Goal: Find specific page/section: Find specific page/section

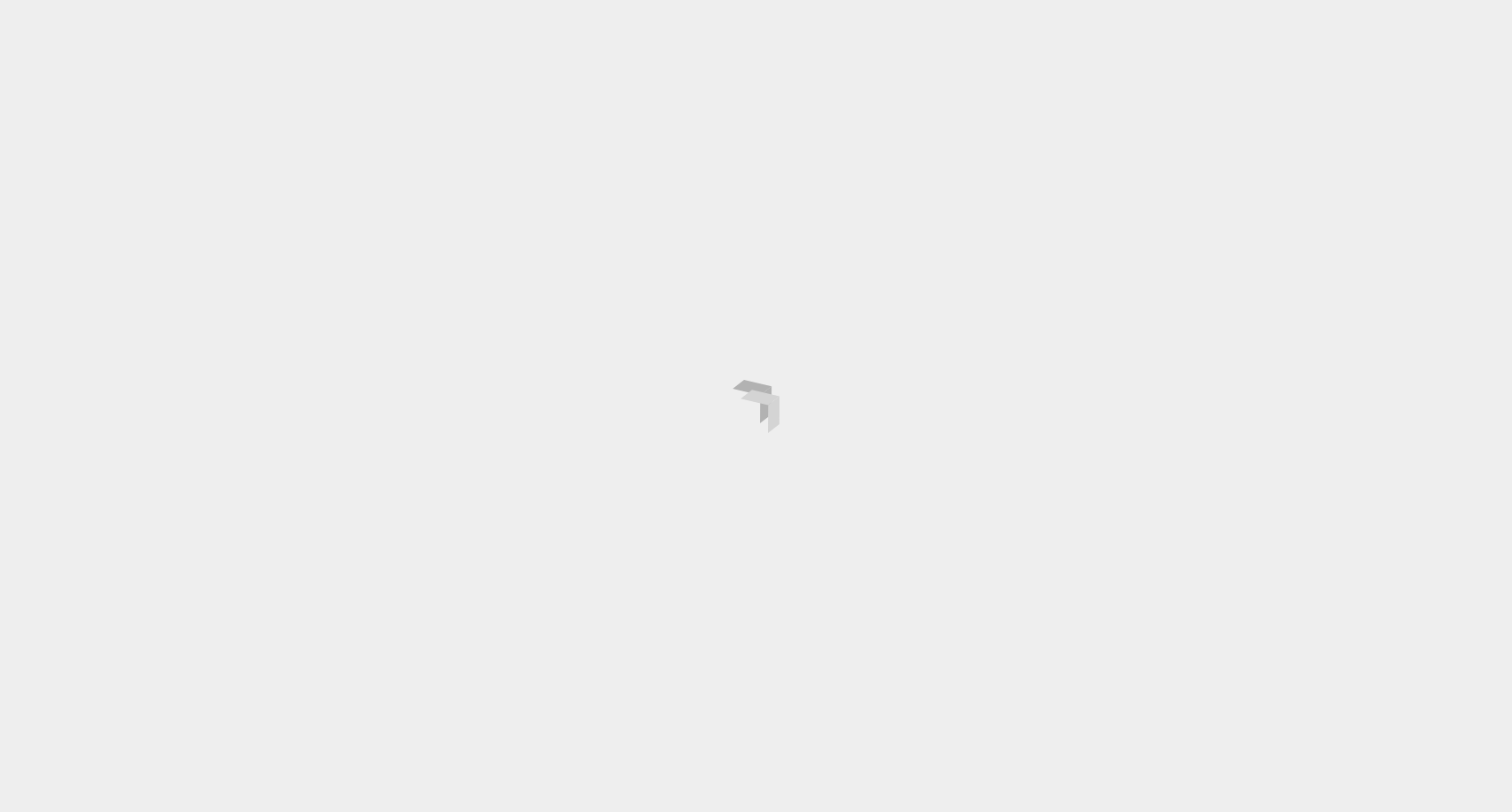
click at [1464, 33] on div at bounding box center [756, 406] width 1512 height 812
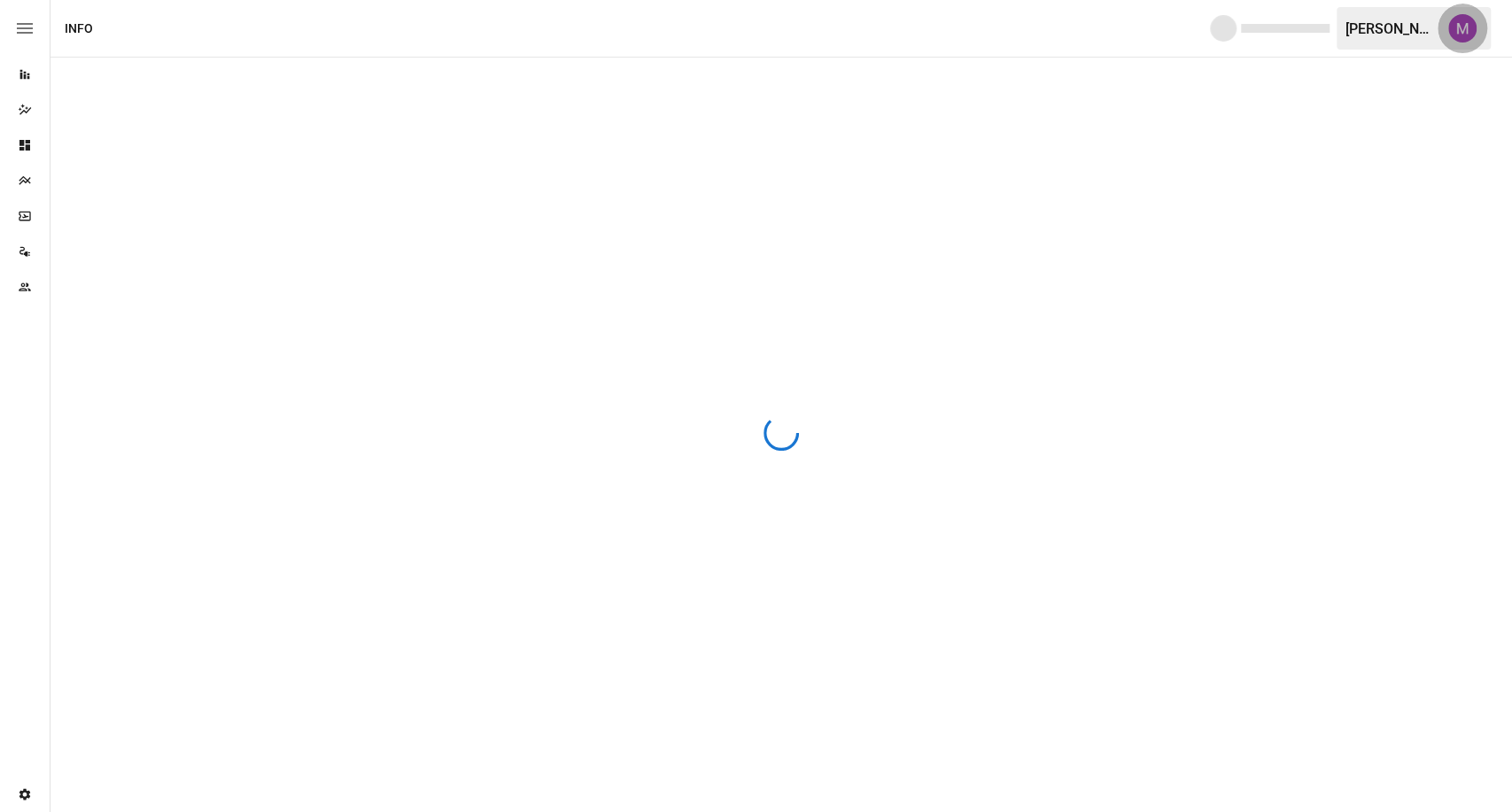
click at [1455, 35] on img "Umer Muhammed" at bounding box center [1463, 29] width 29 height 29
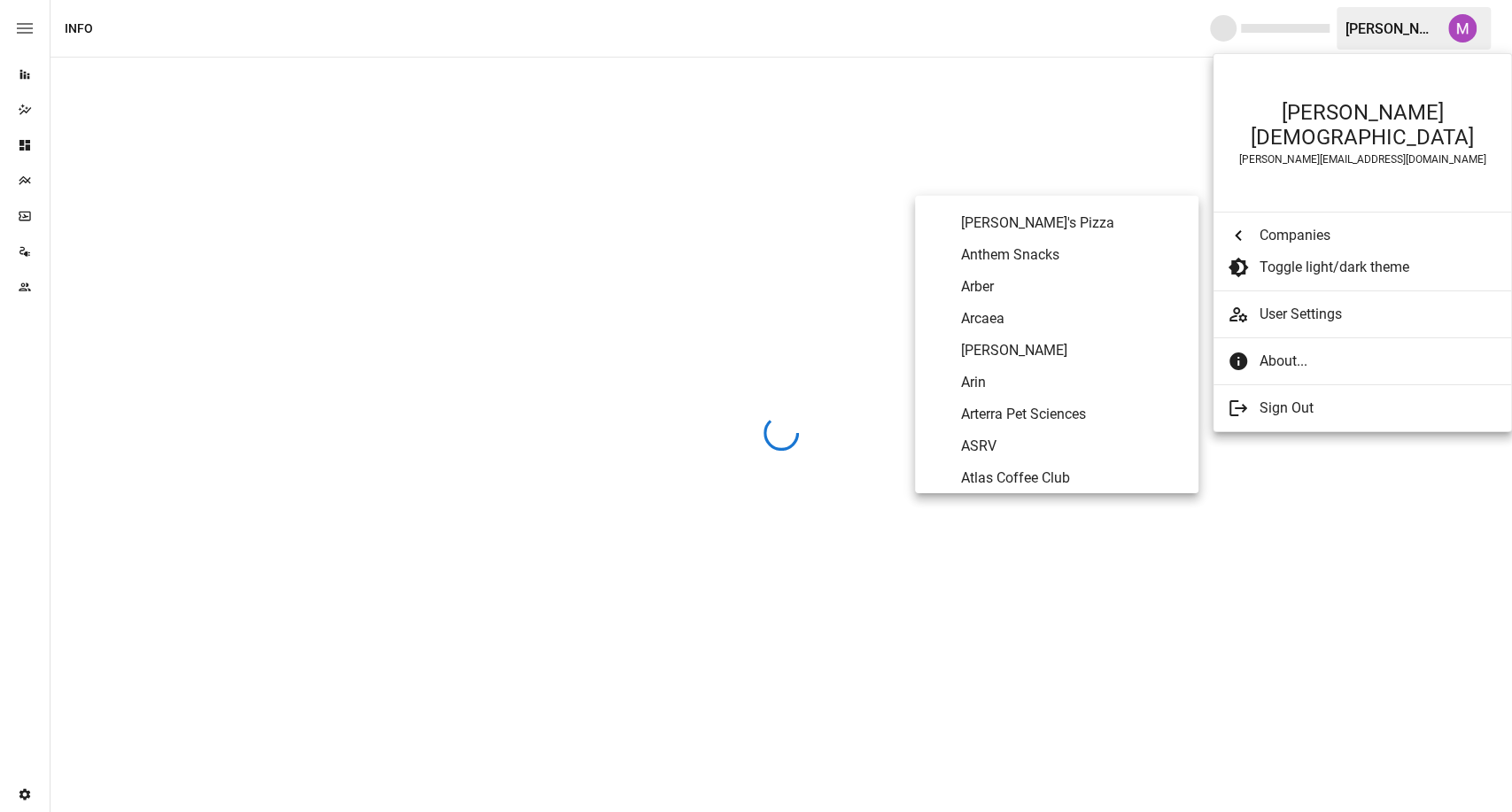
scroll to position [231, 0]
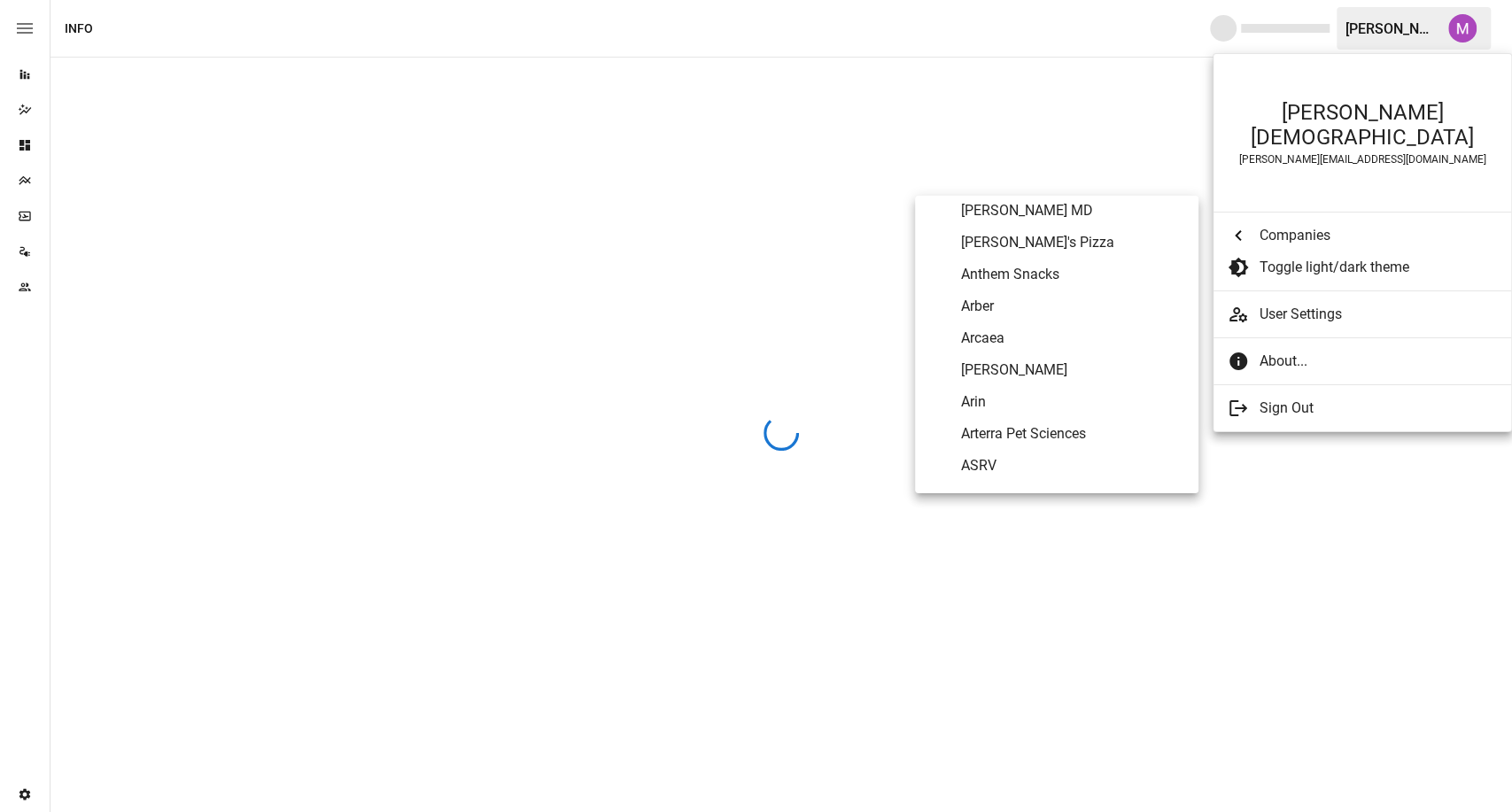
click at [1050, 348] on span "Arcaea" at bounding box center [1072, 338] width 224 height 21
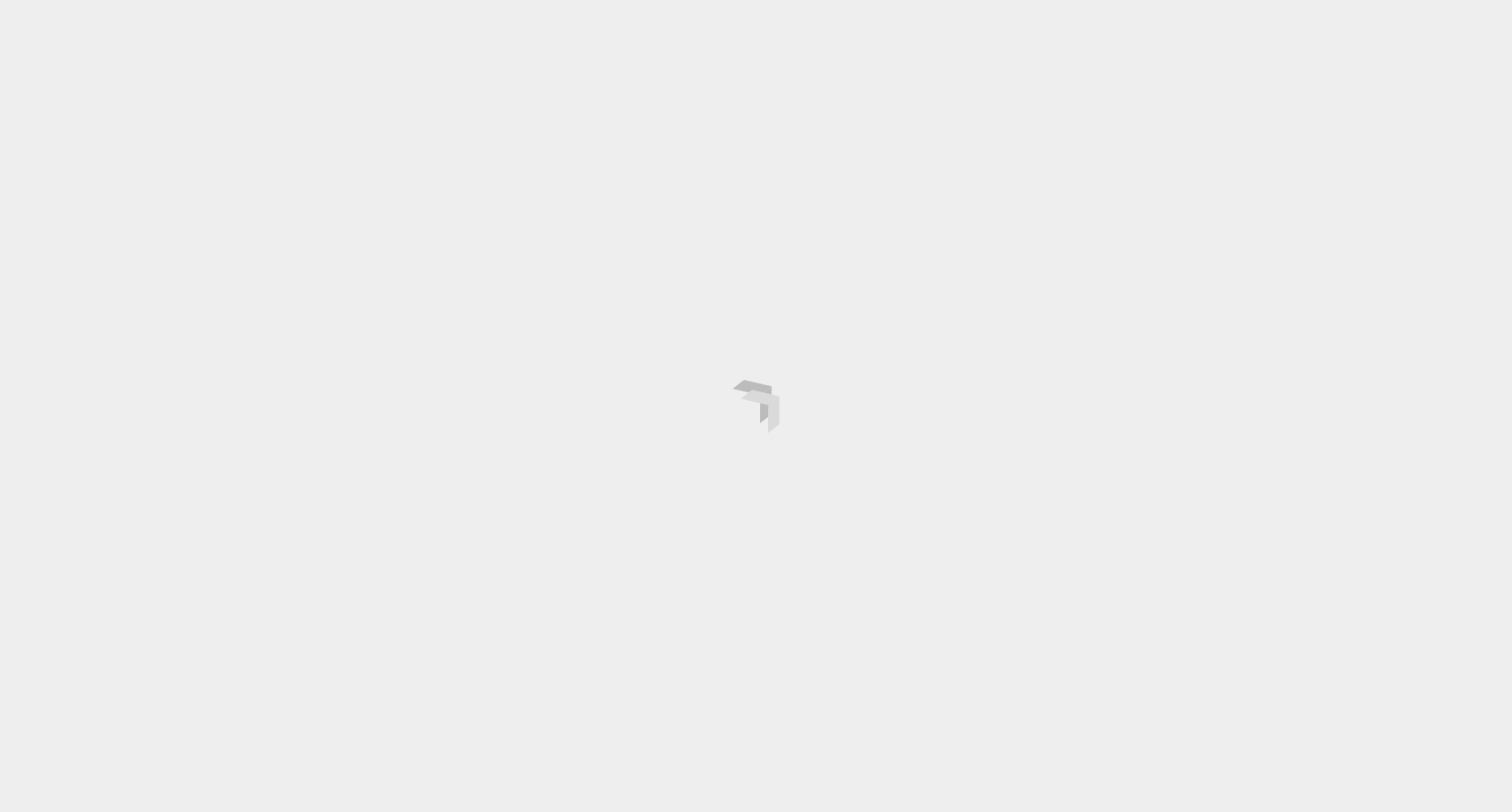
click at [664, 184] on div at bounding box center [756, 406] width 1512 height 812
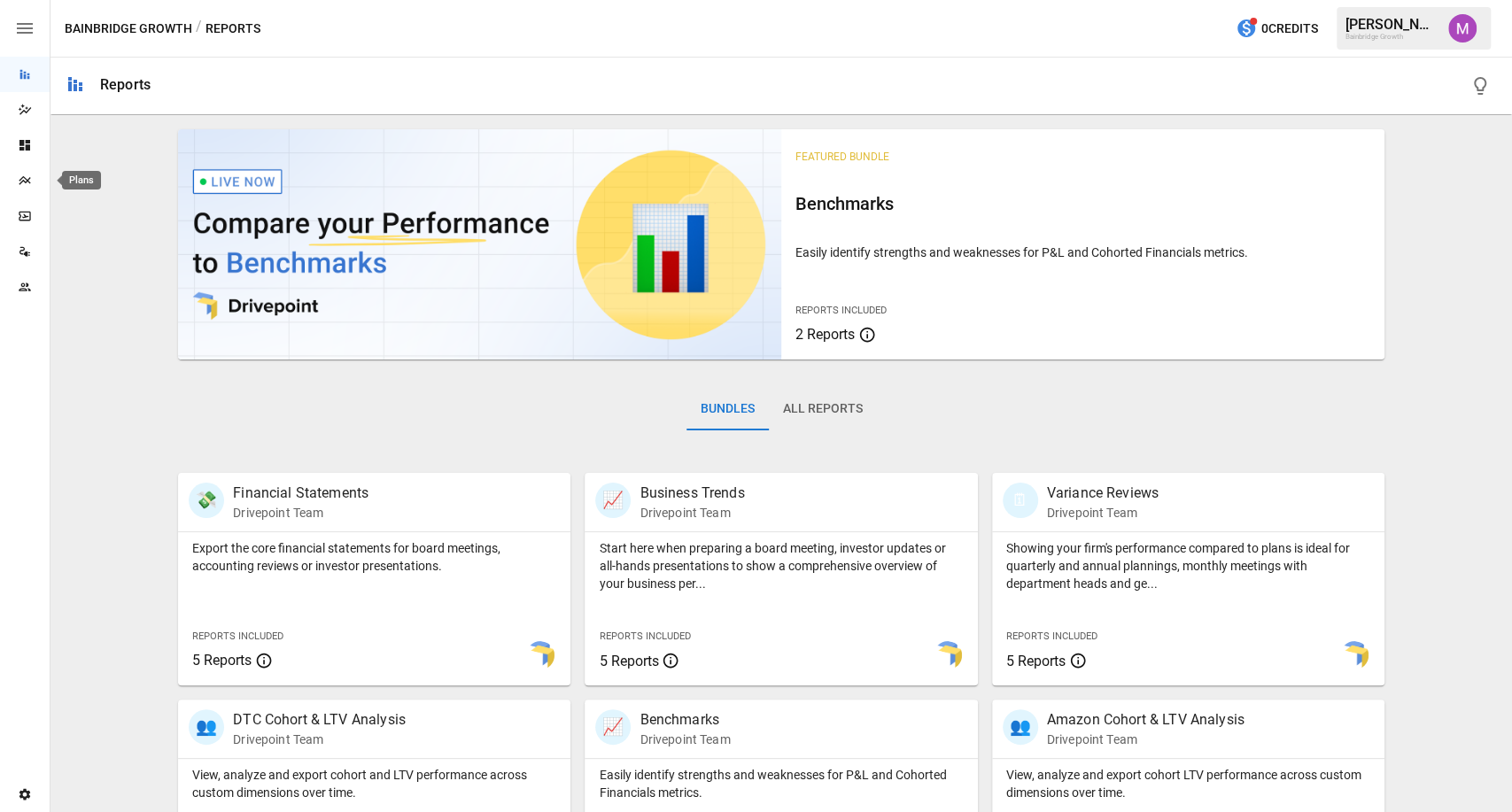
click at [37, 184] on div "Plans" at bounding box center [25, 180] width 50 height 14
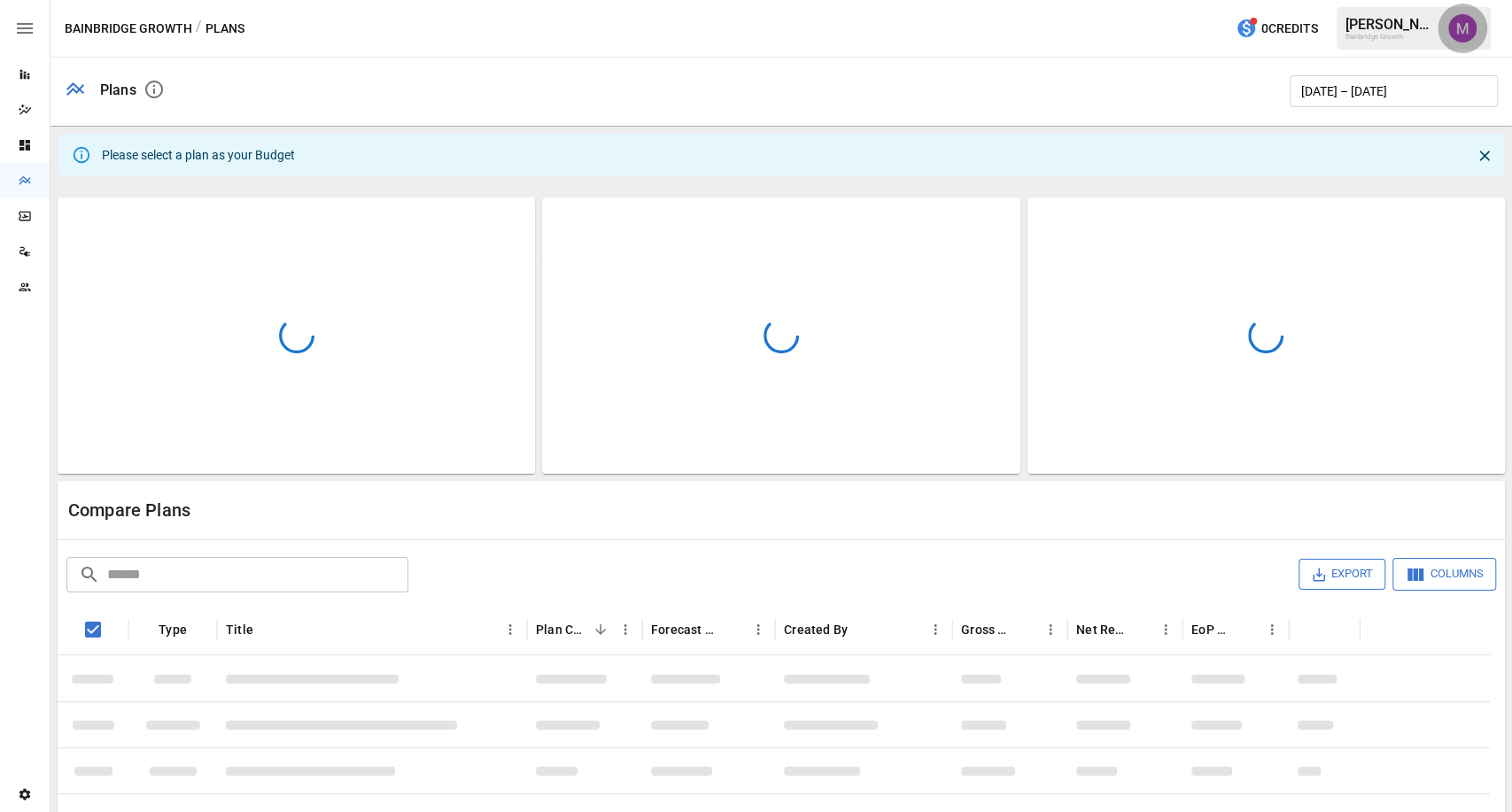
click at [1442, 30] on button "button" at bounding box center [1463, 29] width 50 height 50
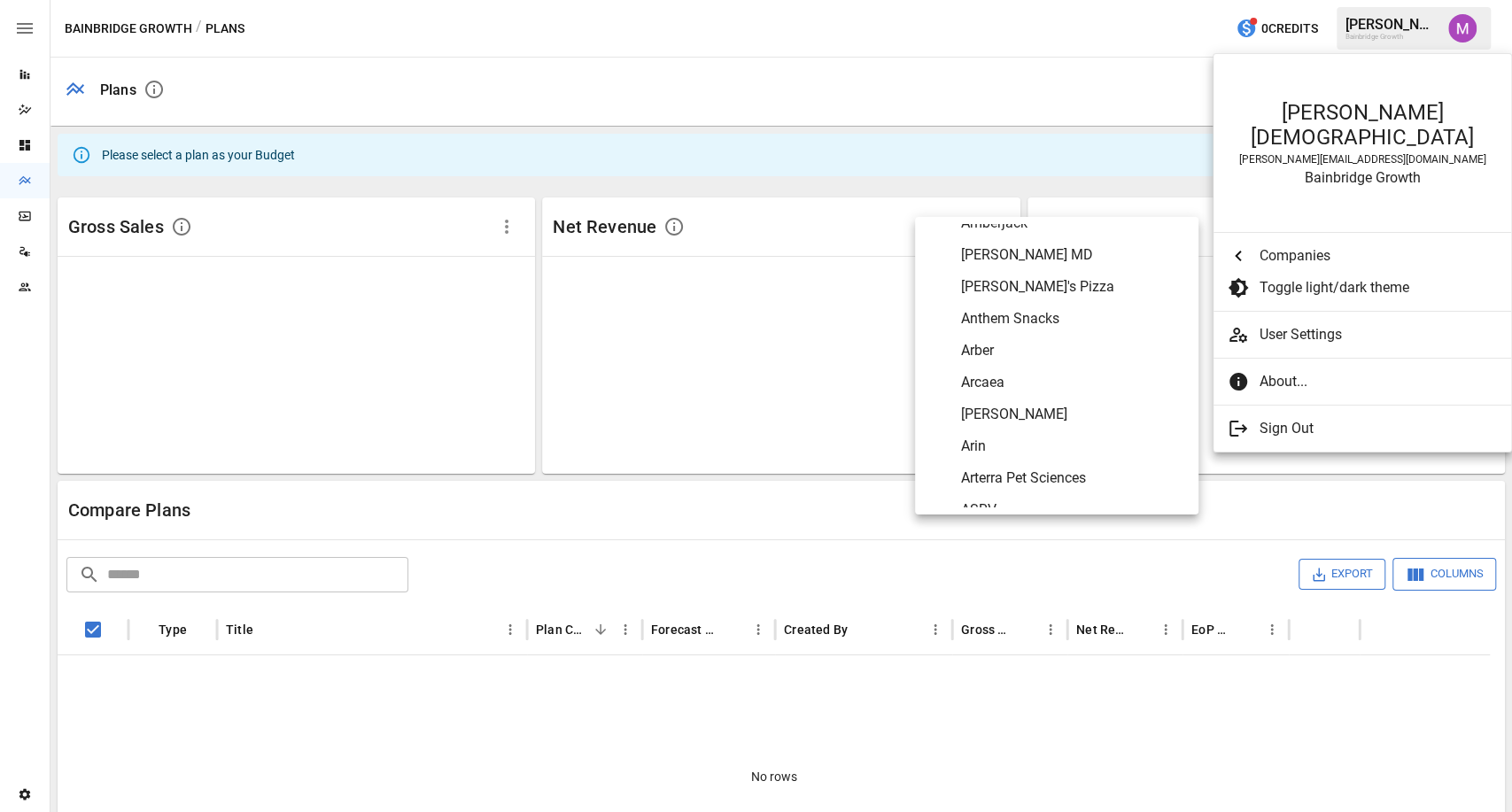
scroll to position [209, 0]
click at [991, 392] on span "Arcaea" at bounding box center [1072, 382] width 224 height 21
